Goal: Use online tool/utility: Use online tool/utility

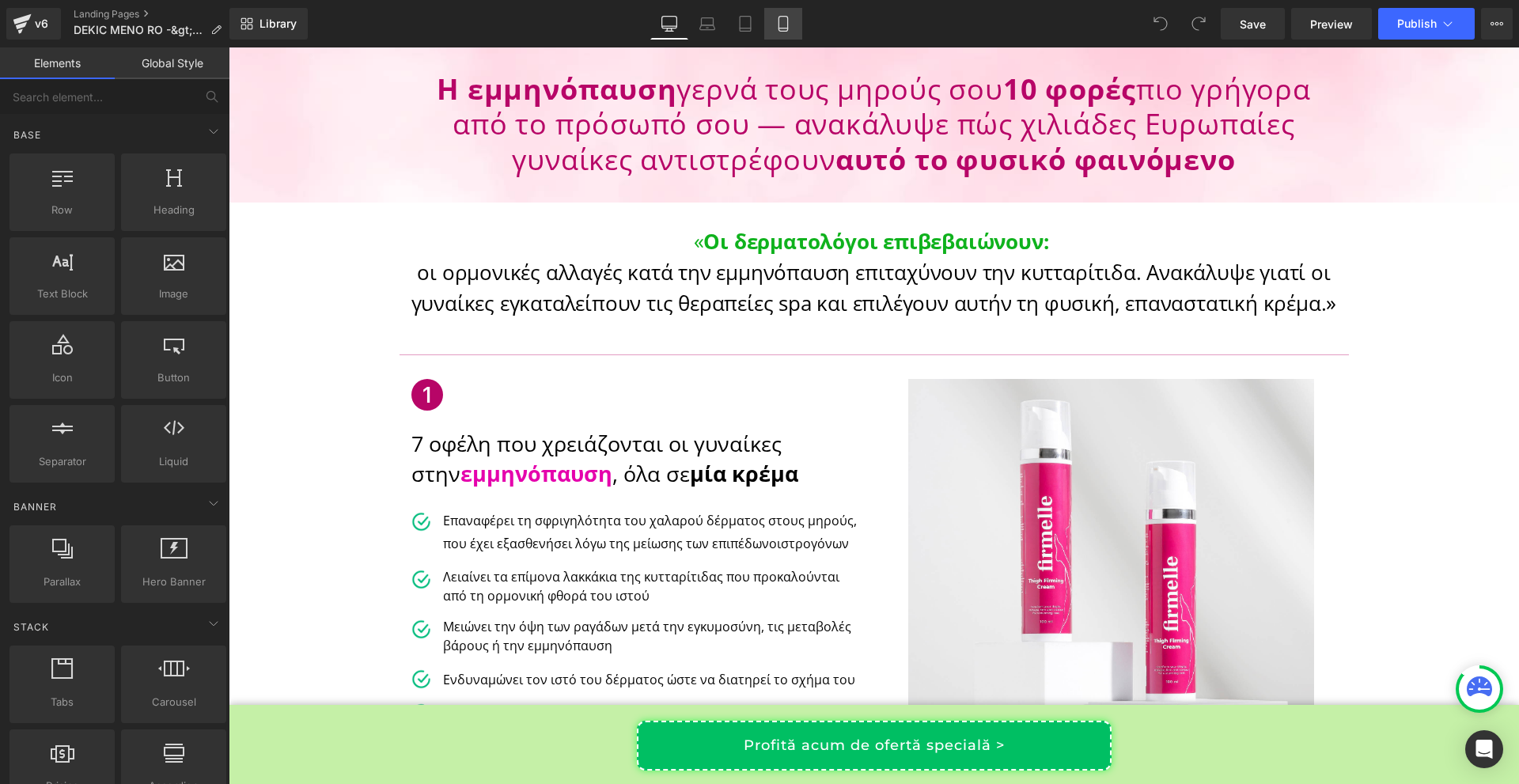
click at [787, 21] on icon at bounding box center [783, 23] width 15 height 15
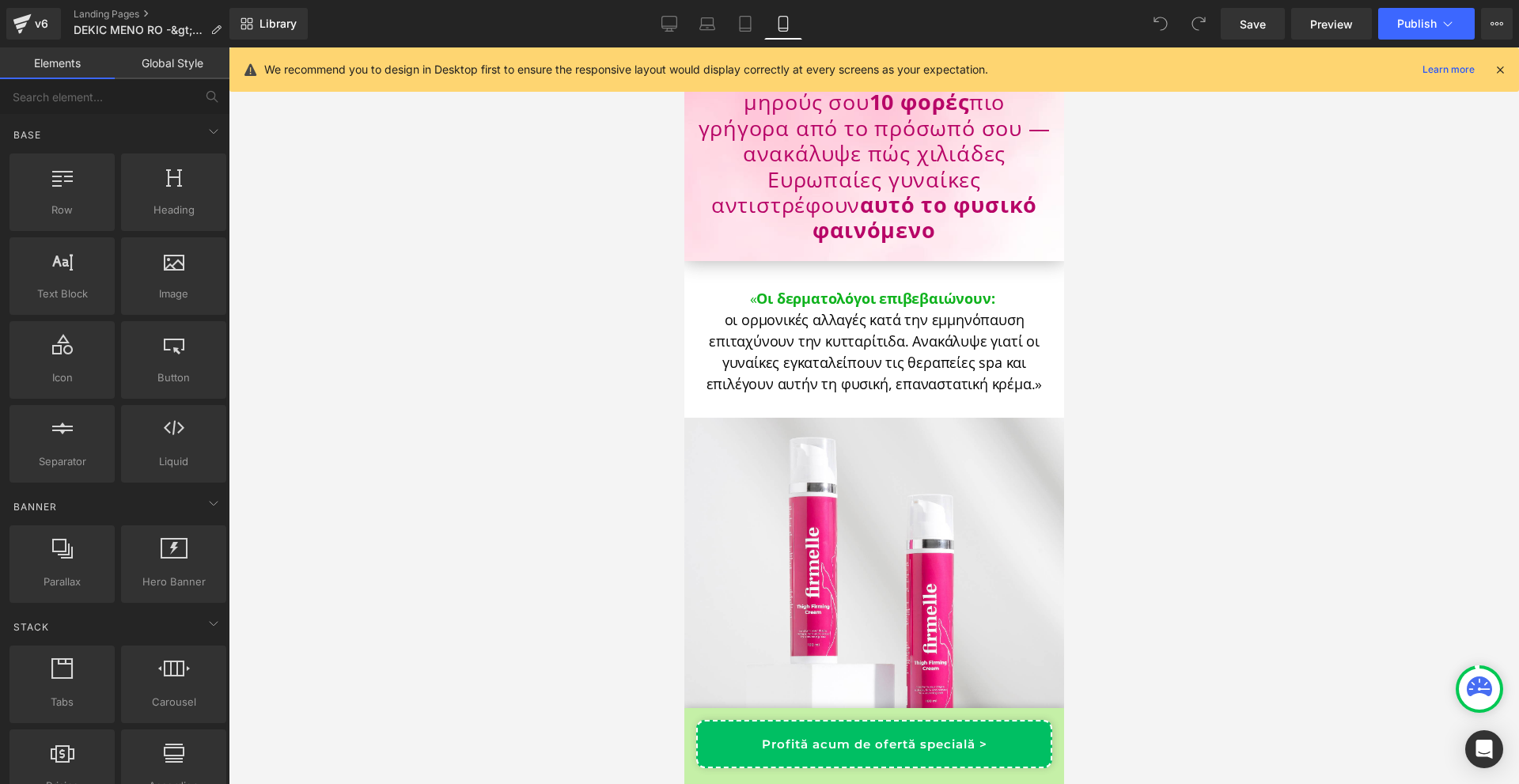
click at [1497, 73] on icon at bounding box center [1501, 70] width 15 height 15
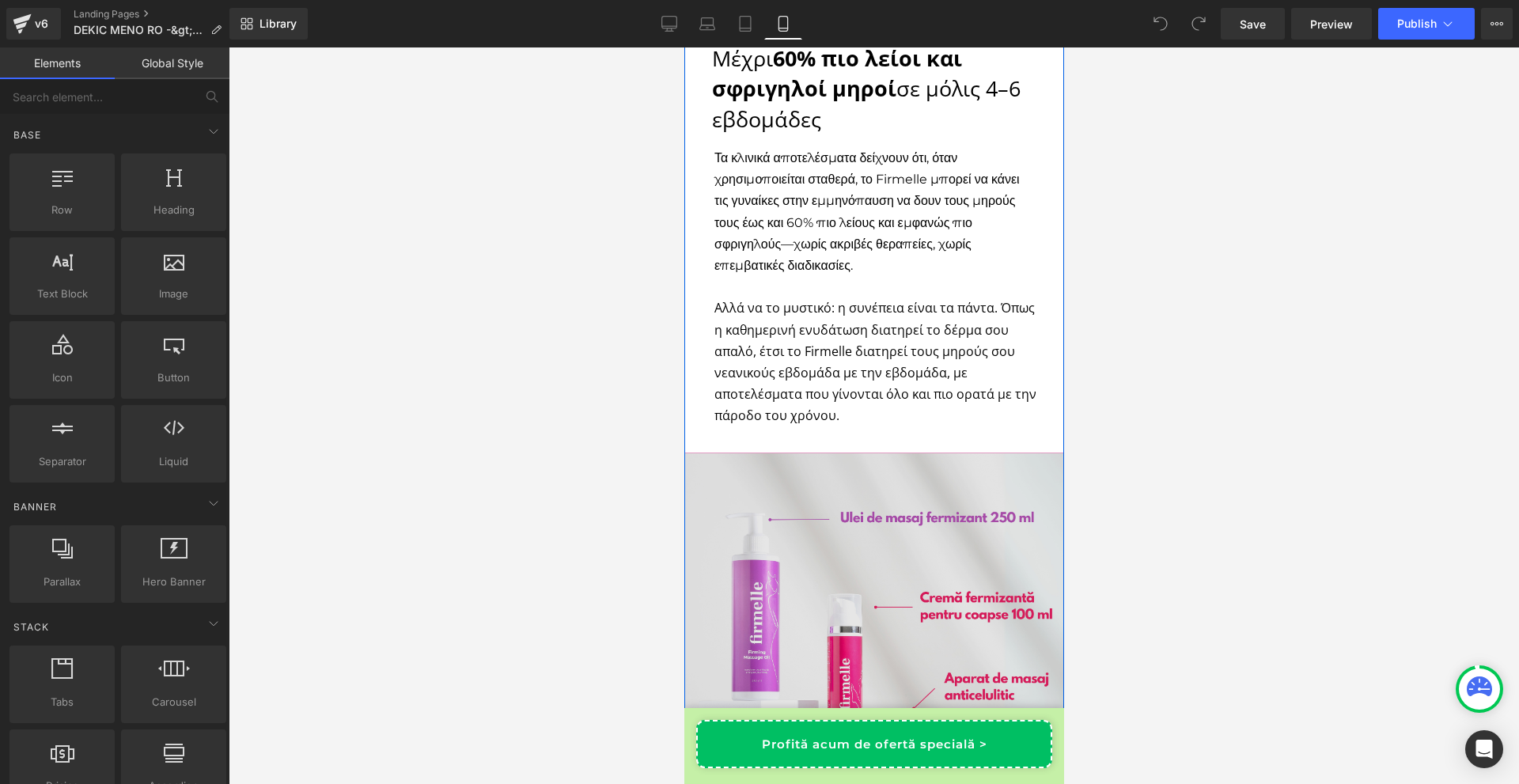
scroll to position [6488, 0]
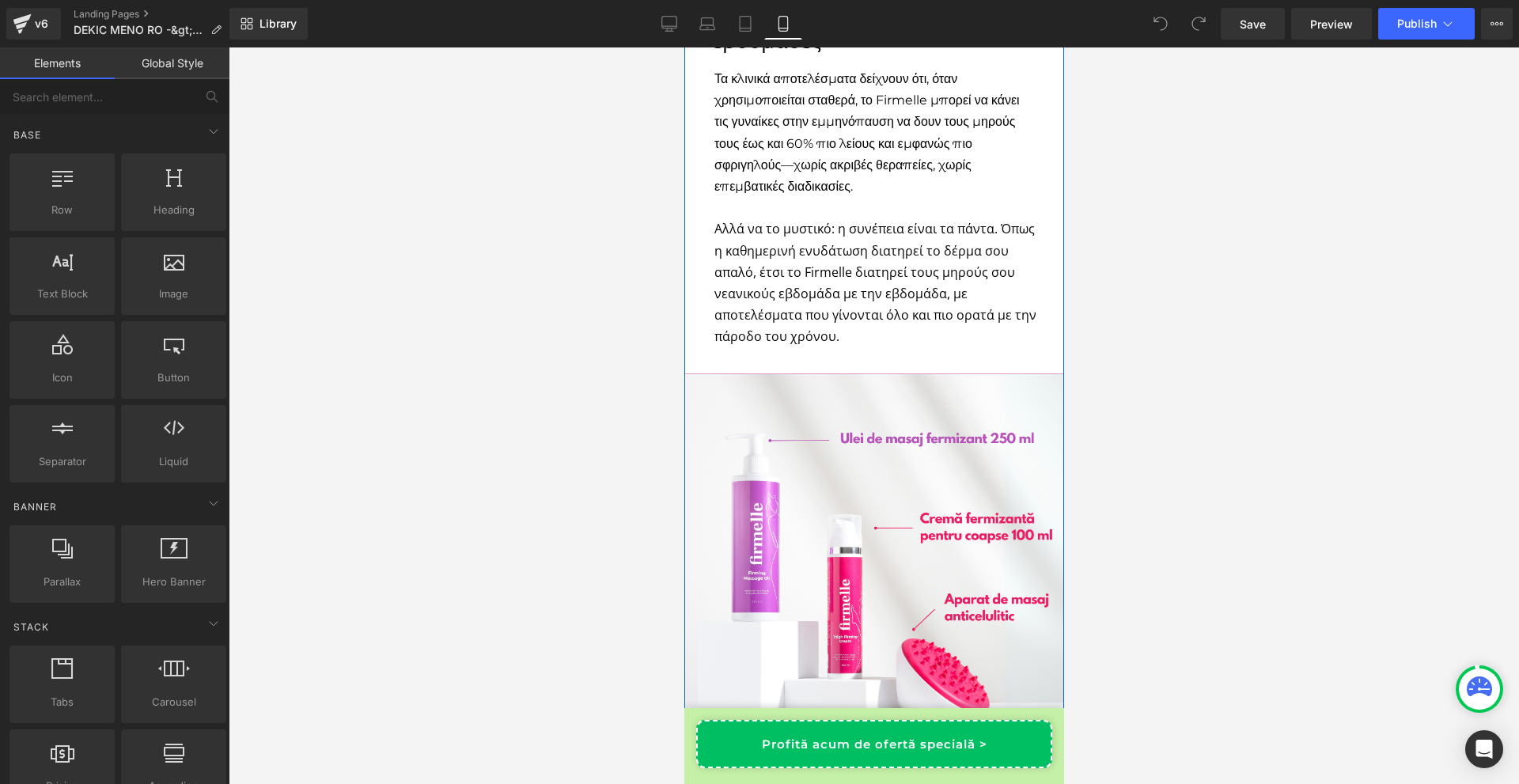
click at [873, 236] on span "Αλλά να το μυστικό: η συνέπεια είναι τα πάντα. Όπως η καθημερινή ενυδάτωση διατ…" at bounding box center [875, 282] width 322 height 125
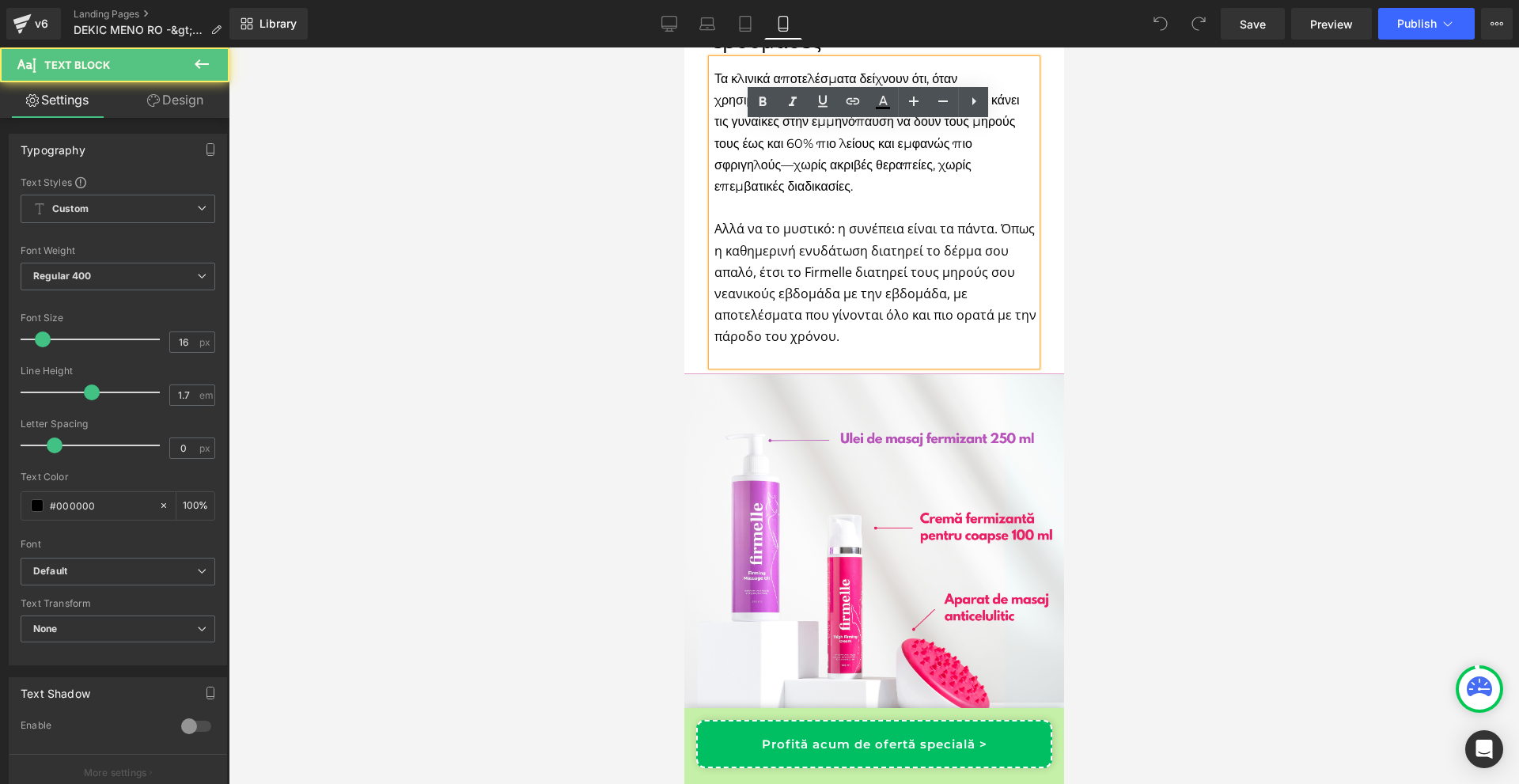
scroll to position [6172, 0]
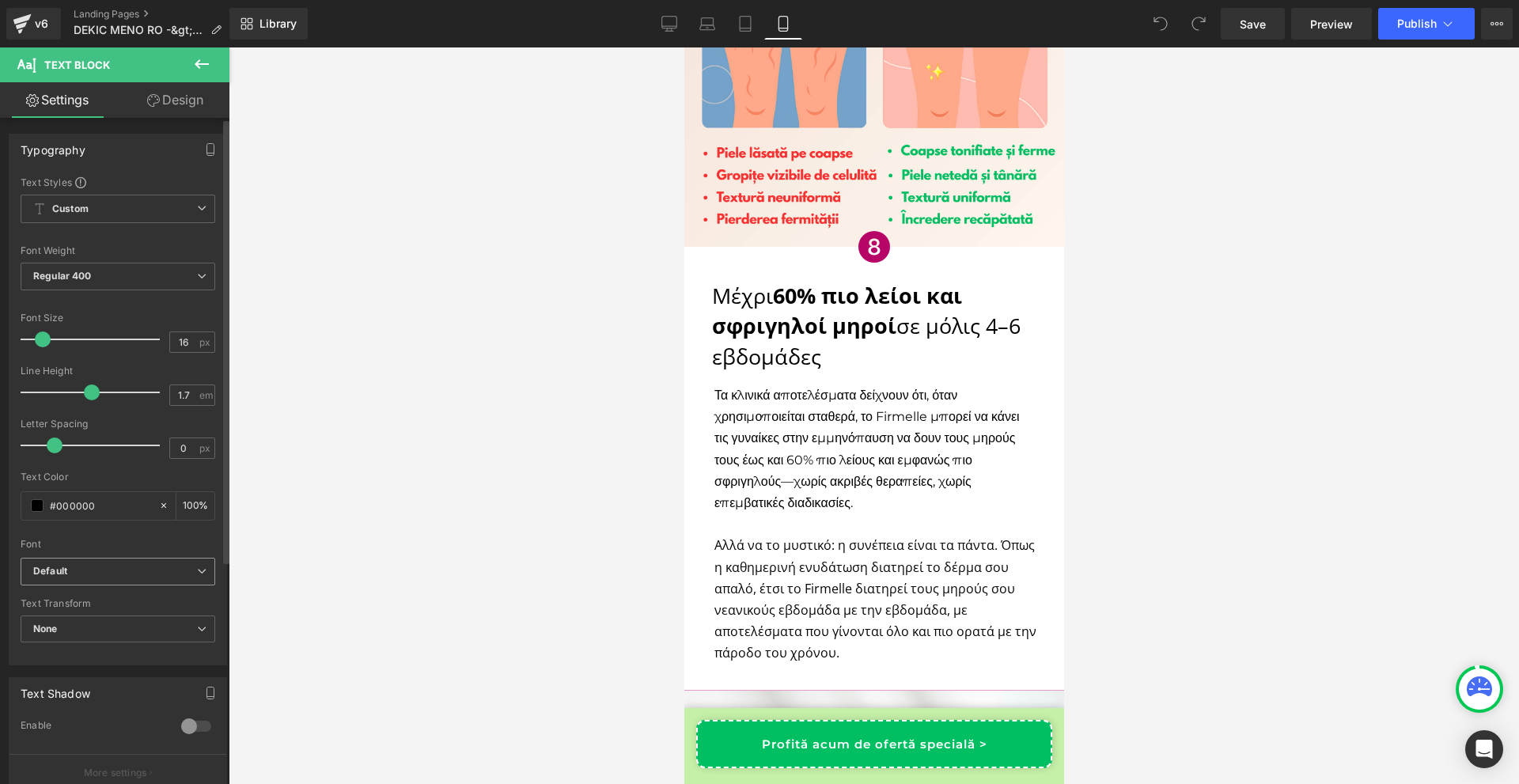
click at [147, 563] on span "Default" at bounding box center [118, 571] width 195 height 27
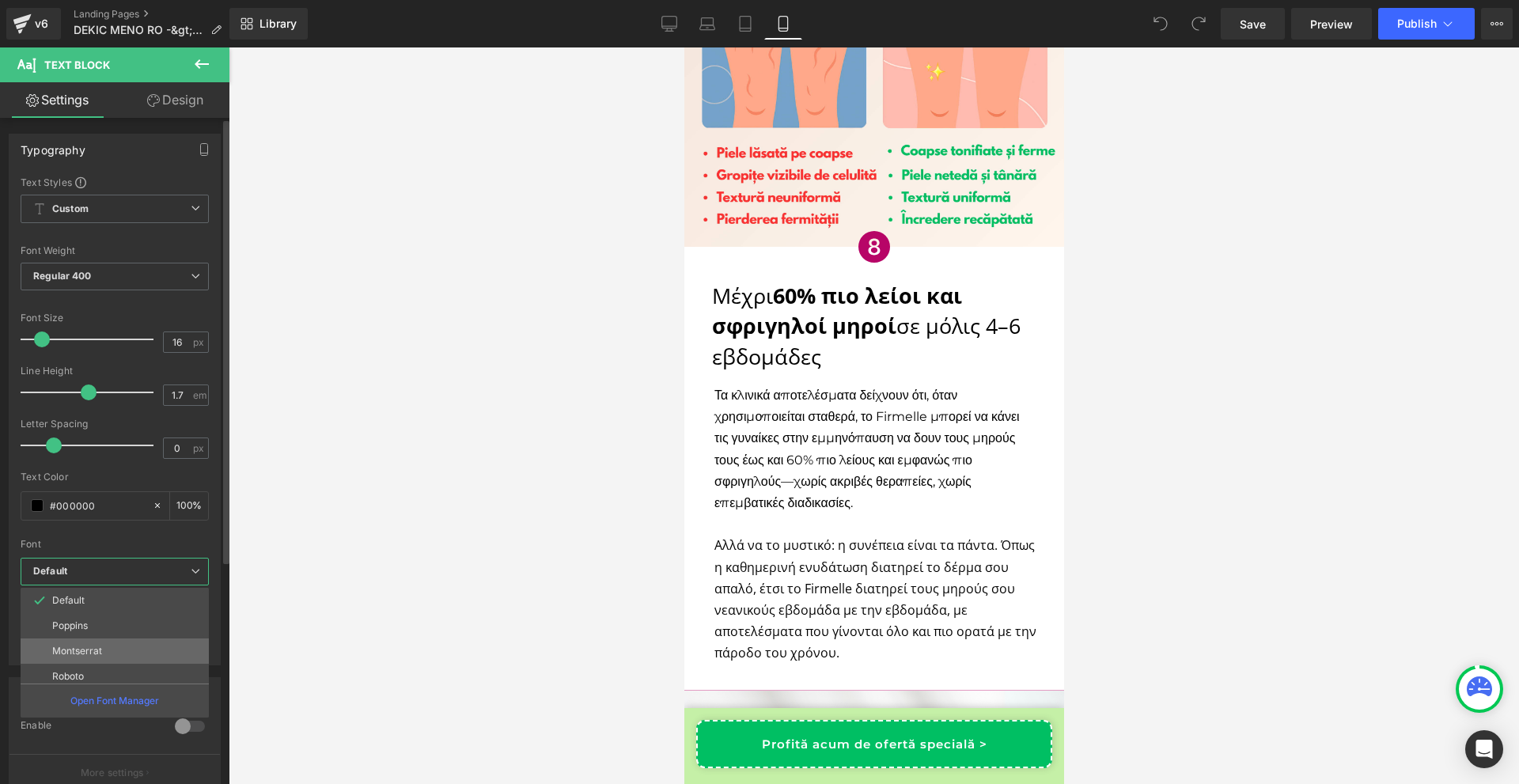
scroll to position [79, 0]
click at [143, 625] on li "Open Sans" at bounding box center [118, 623] width 196 height 25
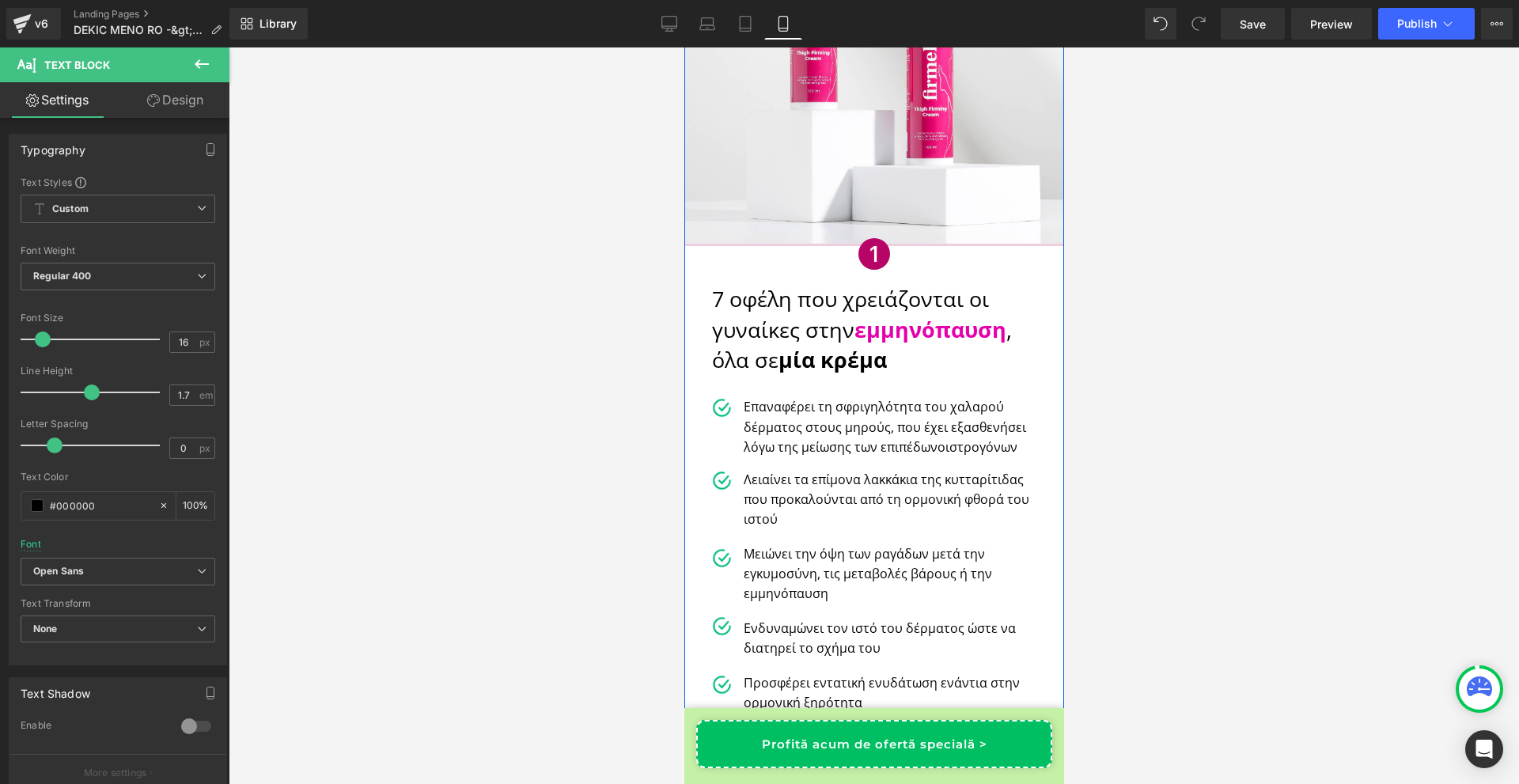
scroll to position [0, 0]
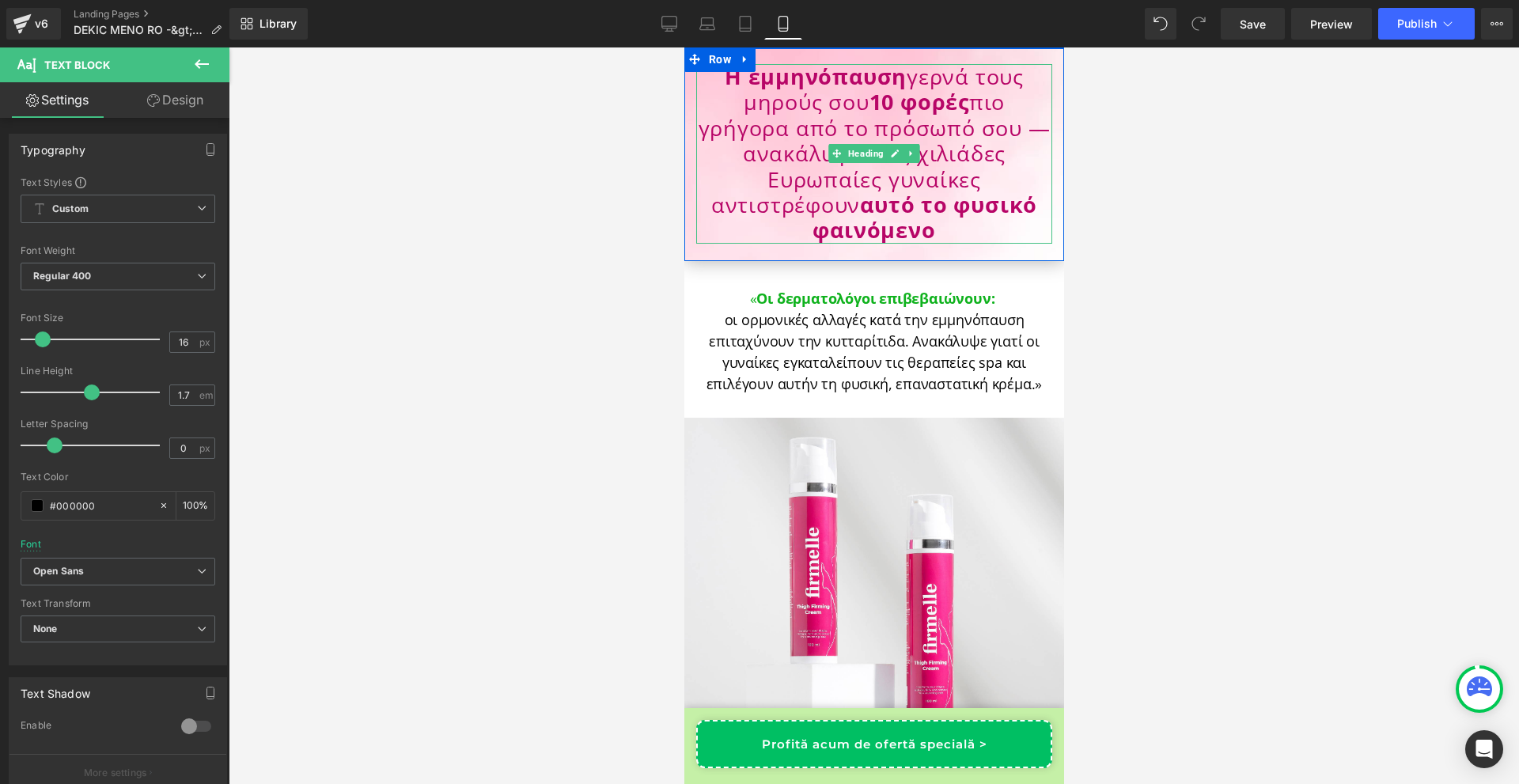
click at [870, 166] on h1 "Η εμμηνόπαυση γερνά τους μηρούς σου 10 φορές πιο γρήγορα από το πρόσωπό σου — α…" at bounding box center [873, 153] width 356 height 179
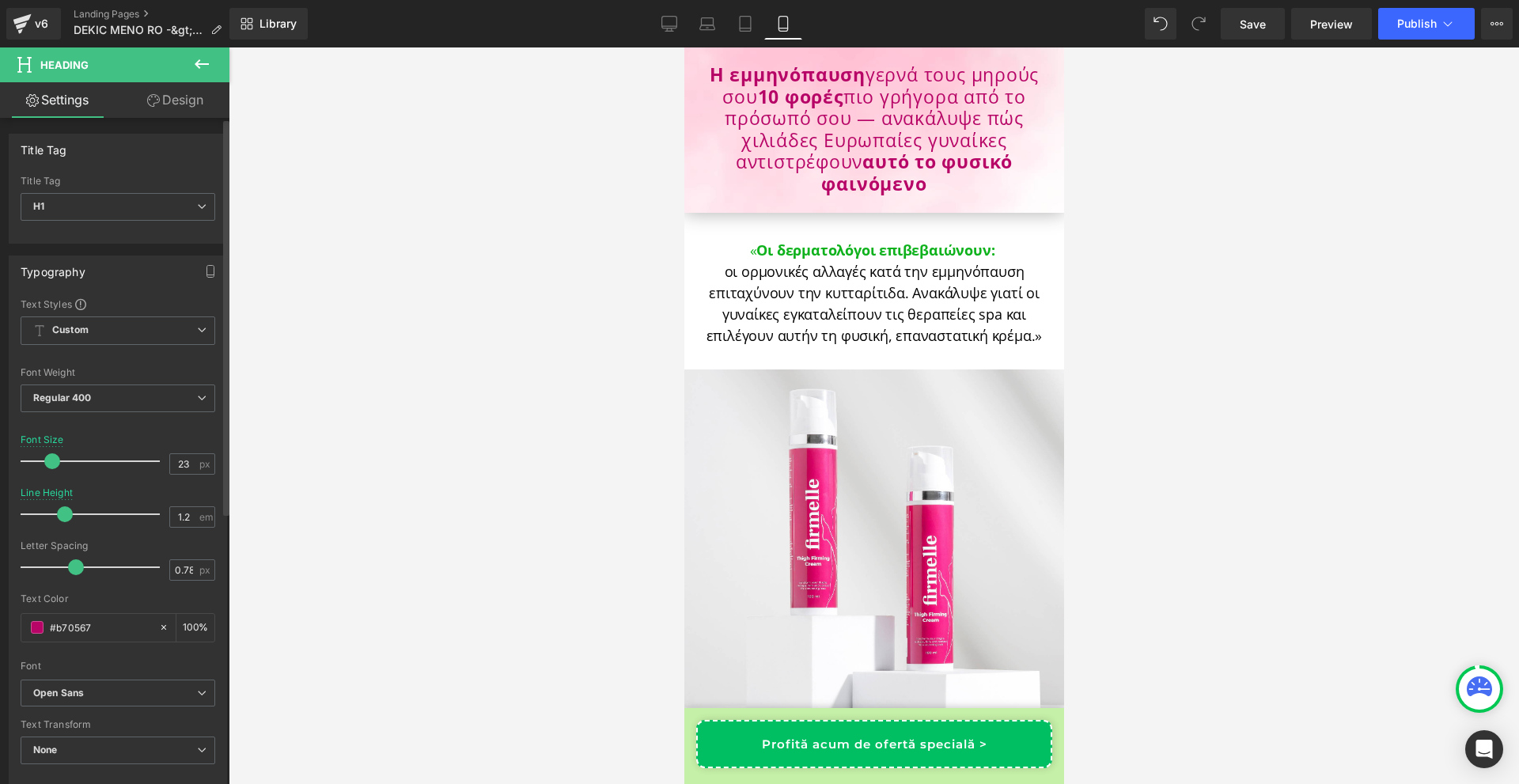
click at [55, 462] on span at bounding box center [52, 460] width 15 height 15
click at [669, 21] on icon at bounding box center [669, 23] width 15 height 15
type input "36"
type input "1.23"
type input "100"
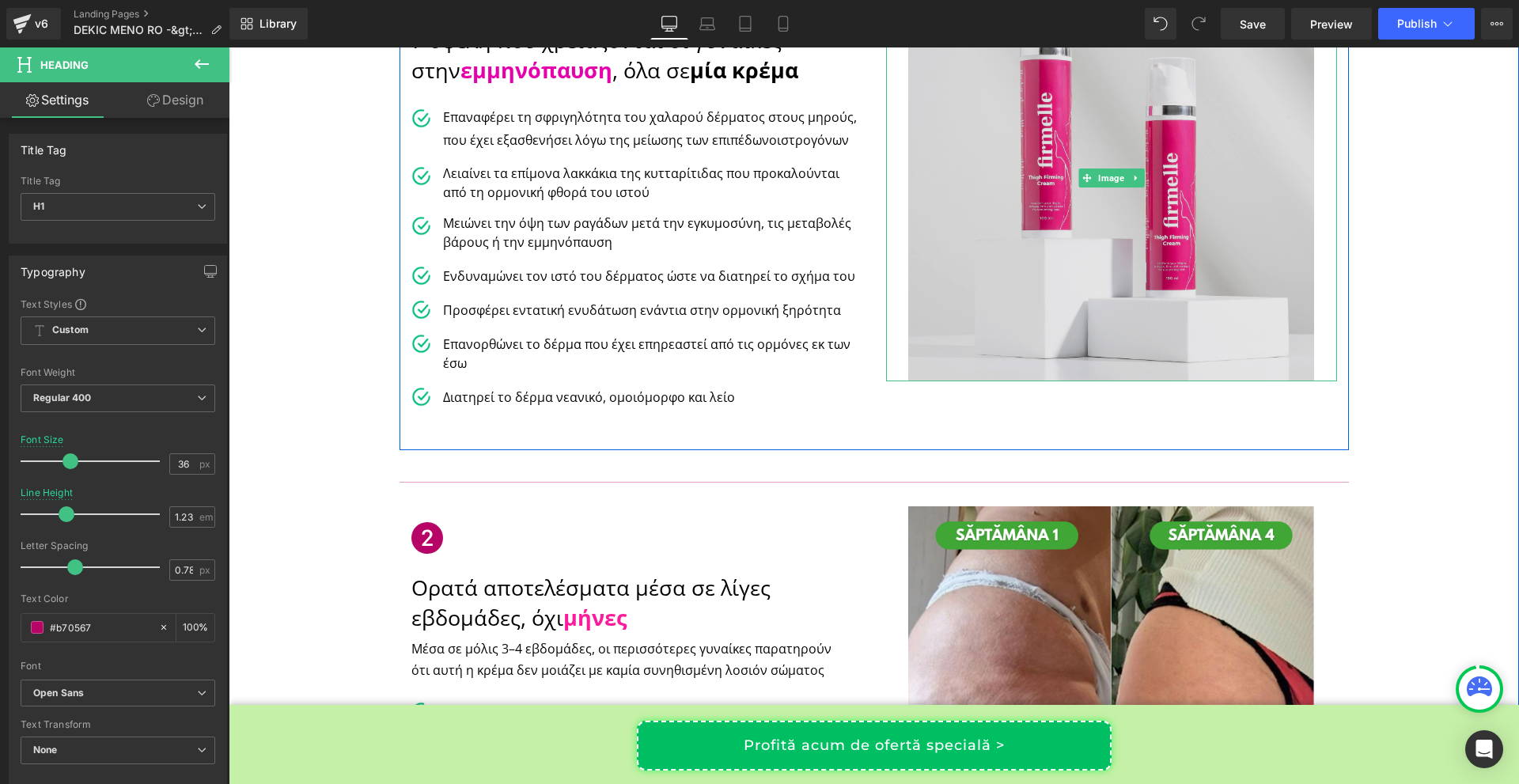
scroll to position [483, 0]
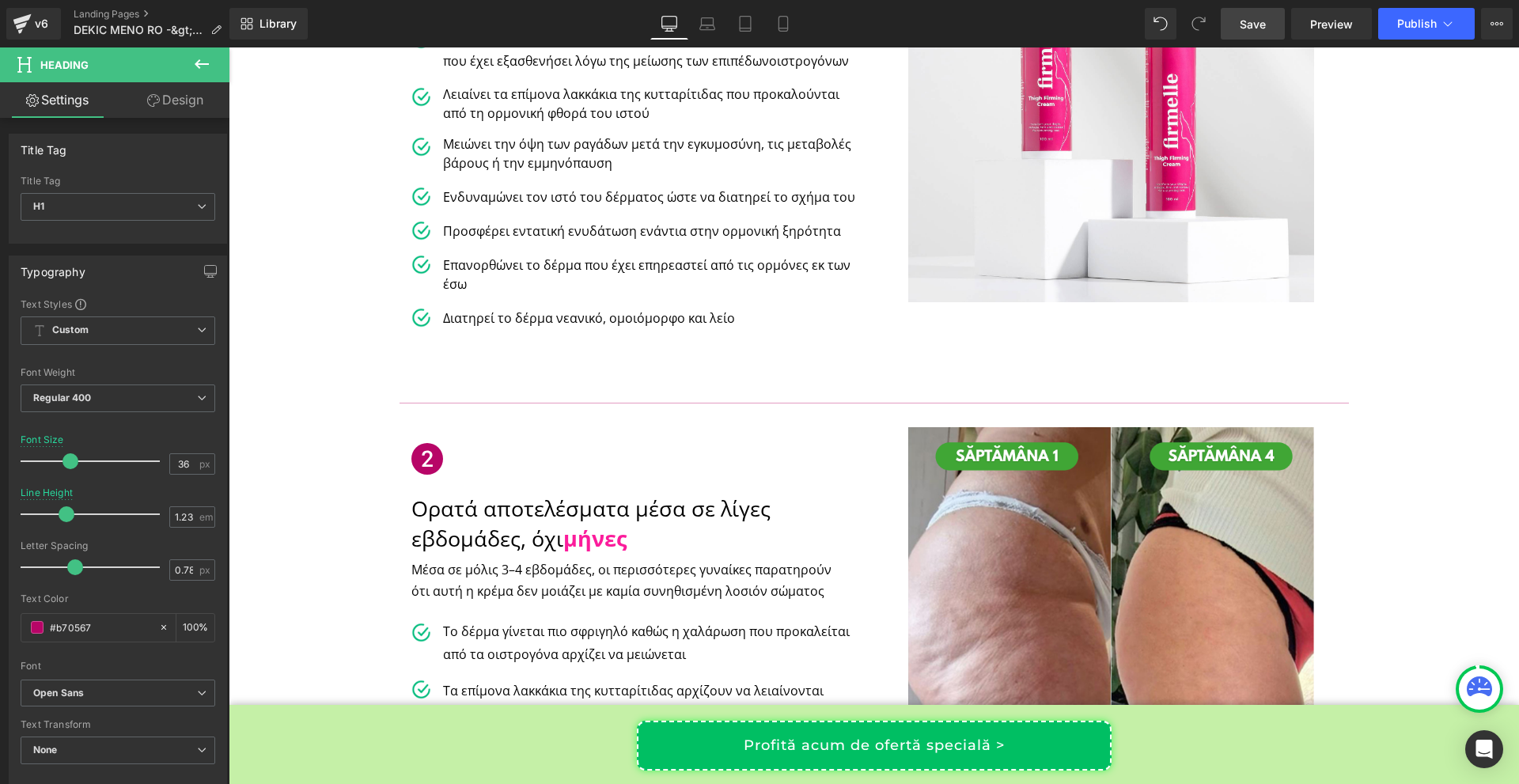
click at [1256, 24] on span "Save" at bounding box center [1252, 24] width 26 height 16
click at [36, 5] on div "v6 Landing Pages DEKIC MENO RO -&gt; GR" at bounding box center [115, 24] width 229 height 47
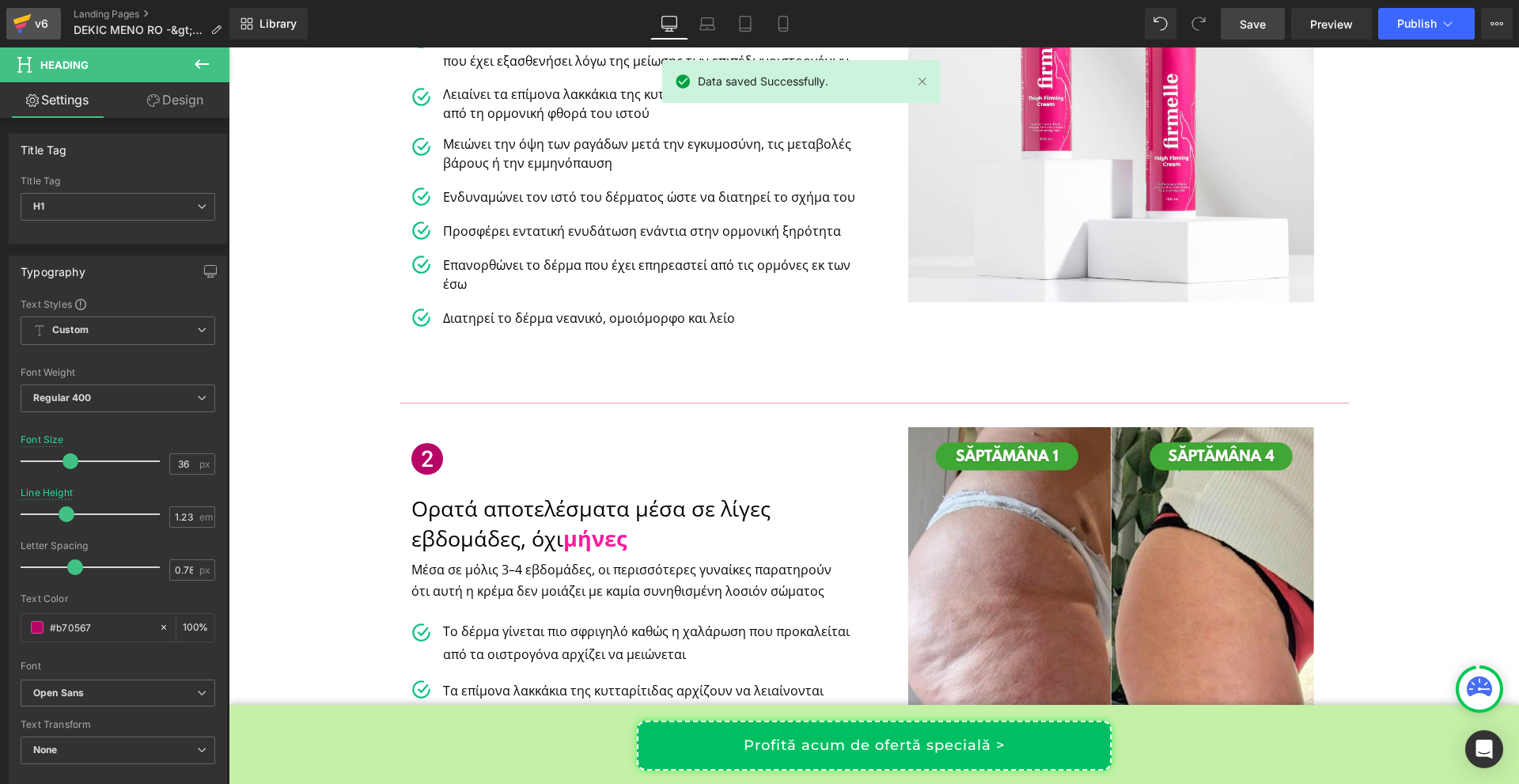
click at [34, 18] on div "v6" at bounding box center [42, 24] width 20 height 21
